Goal: Use online tool/utility

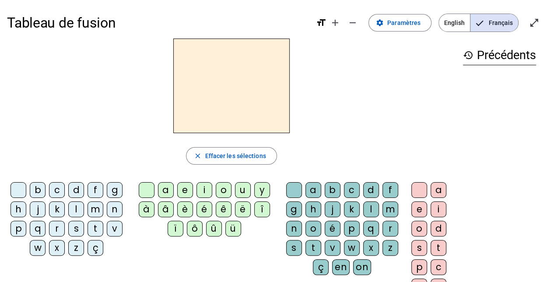
click at [373, 228] on div "q" at bounding box center [371, 229] width 16 height 16
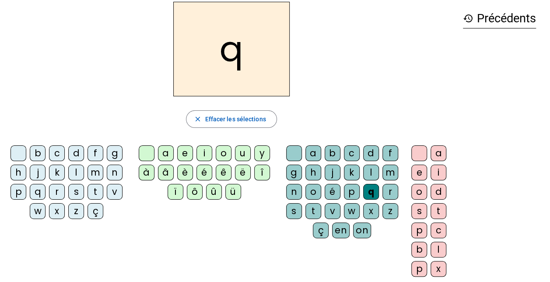
scroll to position [37, 0]
click at [238, 149] on div "u" at bounding box center [243, 153] width 16 height 16
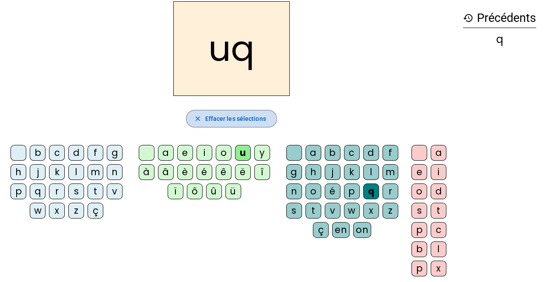
click at [195, 119] on mat-icon "close" at bounding box center [197, 119] width 8 height 8
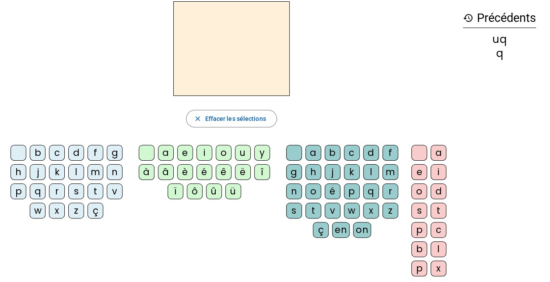
click at [368, 183] on div "q" at bounding box center [371, 191] width 16 height 16
click at [235, 149] on div "u" at bounding box center [243, 153] width 16 height 16
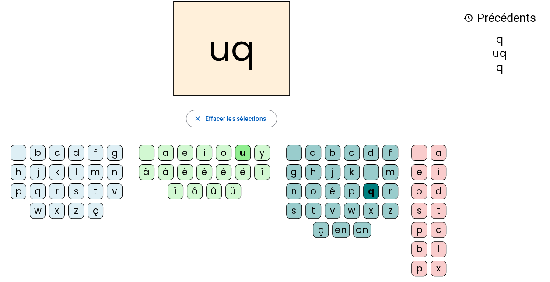
click at [192, 149] on div "e" at bounding box center [185, 153] width 16 height 16
click at [202, 150] on div "i" at bounding box center [205, 153] width 16 height 16
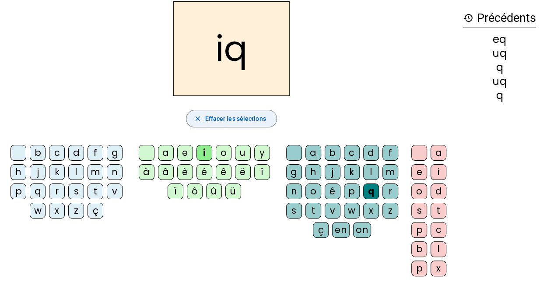
click at [200, 112] on span "button" at bounding box center [231, 118] width 90 height 21
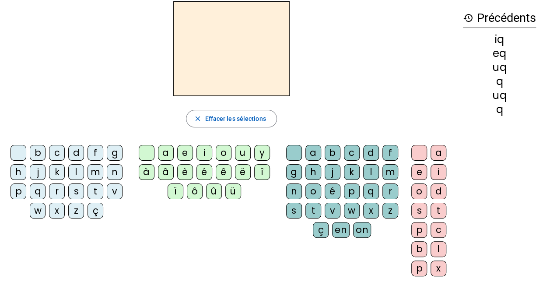
click at [367, 192] on div "q" at bounding box center [371, 191] width 16 height 16
click at [242, 152] on div "u" at bounding box center [243, 153] width 16 height 16
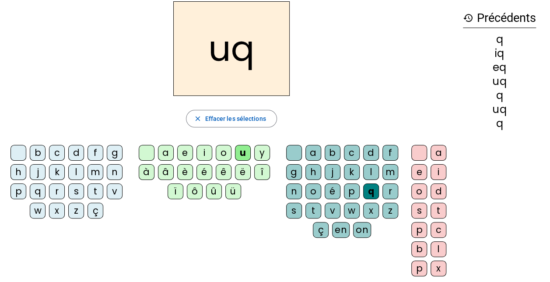
click at [204, 149] on div "i" at bounding box center [205, 153] width 16 height 16
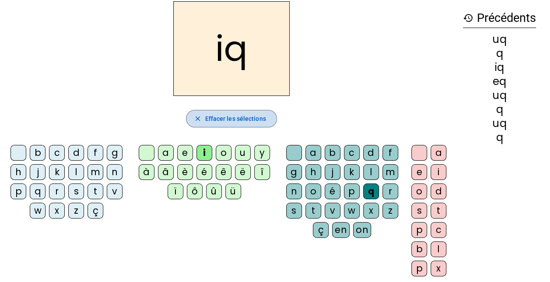
click at [204, 116] on span "button" at bounding box center [231, 118] width 90 height 21
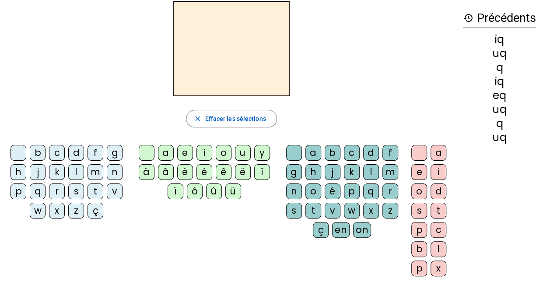
click at [37, 188] on div "q" at bounding box center [38, 191] width 16 height 16
click at [245, 154] on div "u" at bounding box center [243, 153] width 16 height 16
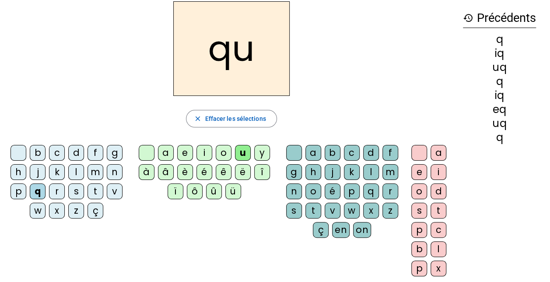
click at [440, 168] on div "i" at bounding box center [439, 172] width 16 height 16
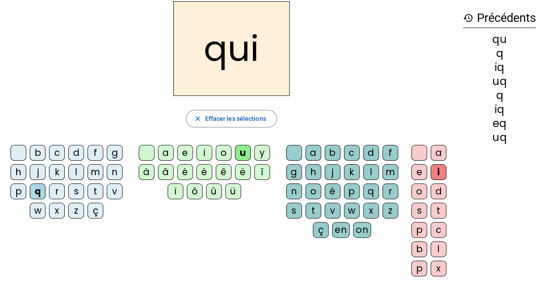
click at [78, 187] on div "s" at bounding box center [76, 191] width 16 height 16
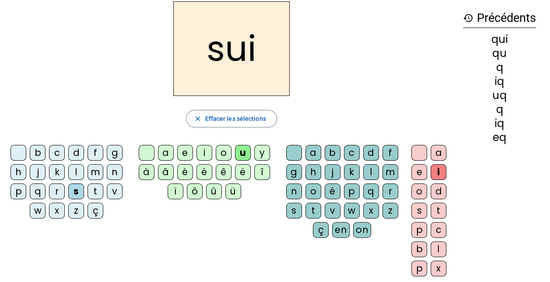
click at [248, 148] on div "u" at bounding box center [243, 153] width 16 height 16
click at [244, 150] on div "u" at bounding box center [243, 153] width 16 height 16
click at [242, 54] on h2 "sui" at bounding box center [231, 48] width 116 height 95
click at [236, 117] on span "Effacer les sélections" at bounding box center [235, 118] width 61 height 11
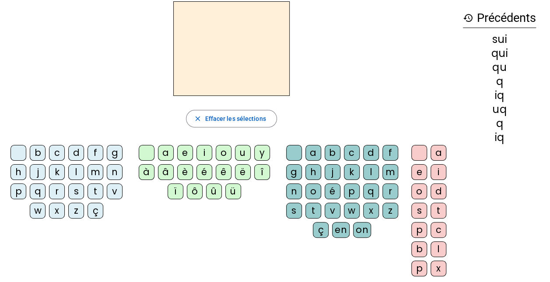
click at [74, 188] on div "s" at bounding box center [76, 191] width 16 height 16
click at [437, 164] on div "i" at bounding box center [439, 172] width 16 height 16
click at [122, 171] on letter-bubble "n" at bounding box center [116, 173] width 19 height 19
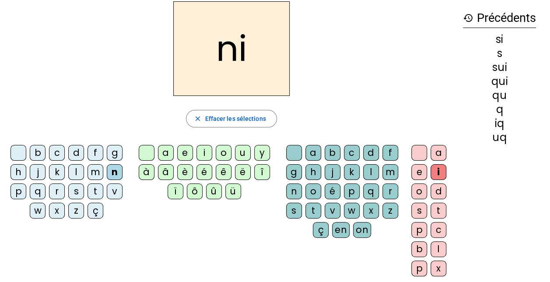
click at [422, 174] on div "e" at bounding box center [419, 172] width 16 height 16
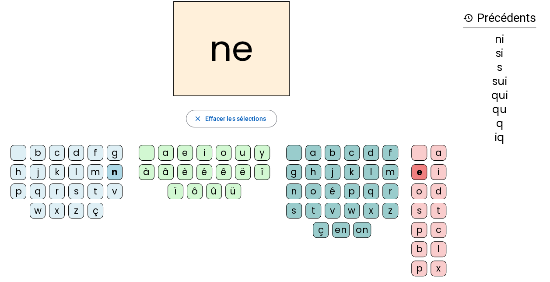
click at [81, 190] on div "s" at bounding box center [76, 191] width 16 height 16
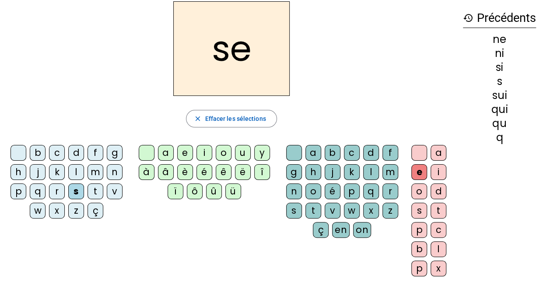
click at [102, 193] on div "t" at bounding box center [96, 191] width 16 height 16
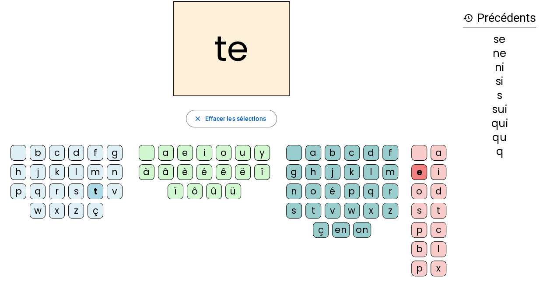
click at [77, 148] on div "d" at bounding box center [76, 153] width 16 height 16
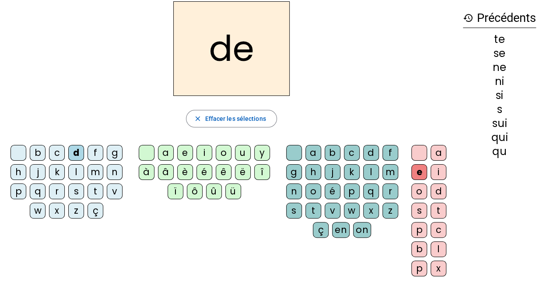
click at [242, 156] on div "u" at bounding box center [243, 153] width 16 height 16
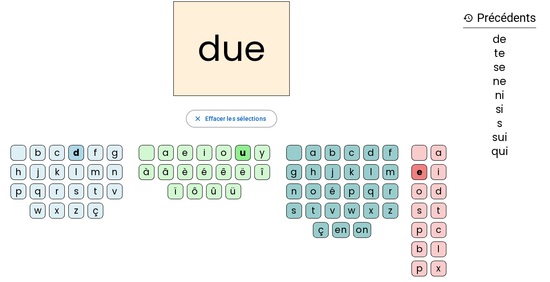
click at [416, 172] on div "e" at bounding box center [419, 172] width 16 height 16
click at [419, 169] on div "e" at bounding box center [419, 172] width 16 height 16
click at [234, 124] on span "button" at bounding box center [231, 118] width 90 height 21
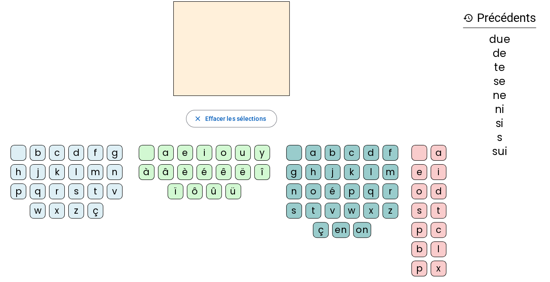
click at [77, 149] on div "d" at bounding box center [76, 153] width 16 height 16
click at [242, 151] on div "u" at bounding box center [243, 153] width 16 height 16
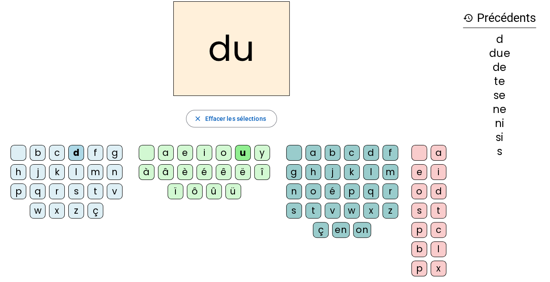
click at [76, 191] on div "s" at bounding box center [76, 191] width 16 height 16
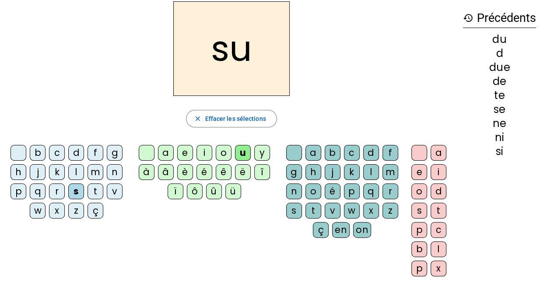
click at [77, 174] on div "l" at bounding box center [76, 172] width 16 height 16
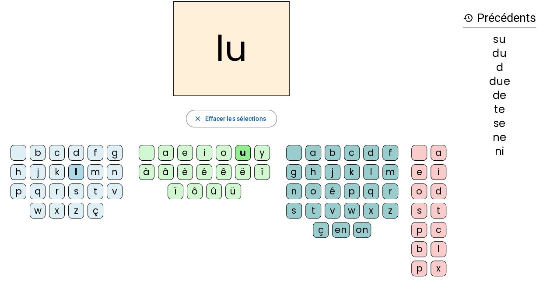
click at [95, 189] on div "t" at bounding box center [96, 191] width 16 height 16
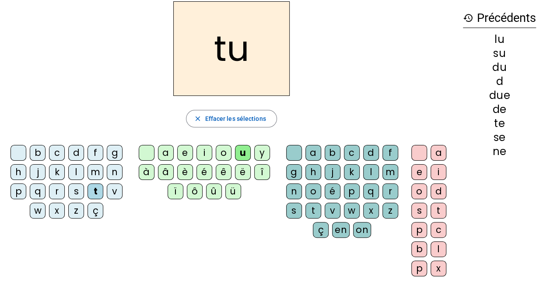
click at [437, 157] on div "a" at bounding box center [439, 153] width 16 height 16
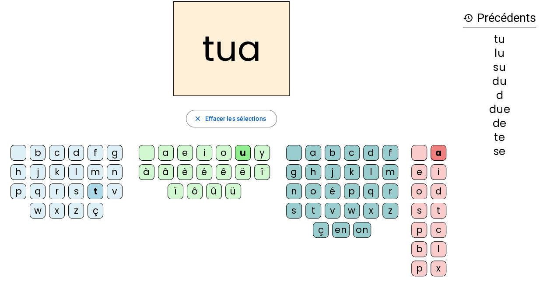
click at [239, 152] on div "u" at bounding box center [243, 153] width 16 height 16
click at [252, 117] on span "Effacer les sélections" at bounding box center [235, 118] width 61 height 11
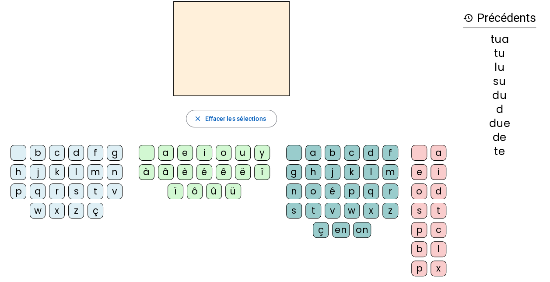
click at [94, 191] on div "t" at bounding box center [96, 191] width 16 height 16
click at [436, 151] on div "a" at bounding box center [439, 153] width 16 height 16
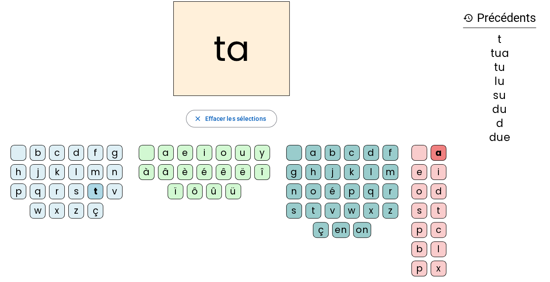
click at [76, 188] on div "s" at bounding box center [76, 191] width 16 height 16
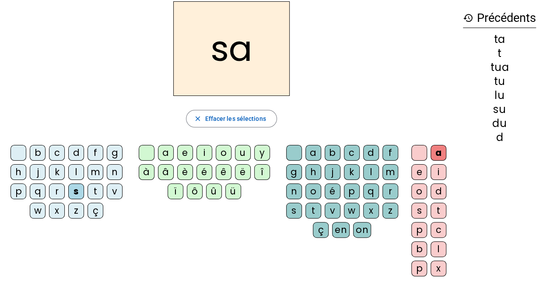
click at [98, 170] on div "m" at bounding box center [96, 172] width 16 height 16
